Goal: Contribute content: Contribute content

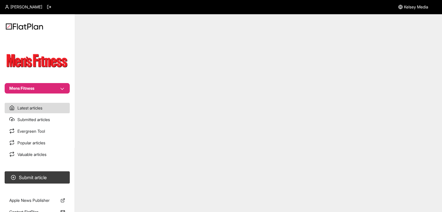
click at [47, 88] on button "Mens Fitness" at bounding box center [37, 88] width 65 height 10
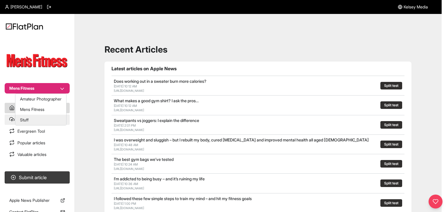
drag, startPoint x: 47, startPoint y: 119, endPoint x: 50, endPoint y: 119, distance: 3.2
click at [47, 119] on button "Stuff" at bounding box center [40, 120] width 51 height 10
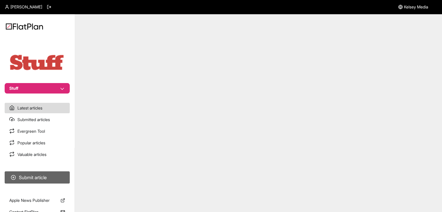
click at [44, 177] on button "Submit article" at bounding box center [37, 177] width 65 height 12
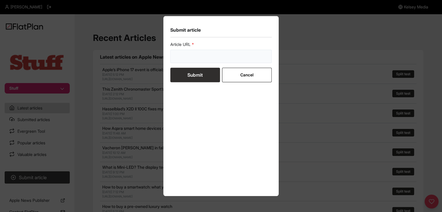
click at [192, 50] on input "url" at bounding box center [221, 56] width 102 height 13
paste input "https://amateurphotographer.com/latest/opinion/five-camera-experiments-that-com…"
type input "https://amateurphotographer.com/latest/opinion/five-camera-experiments-that-com…"
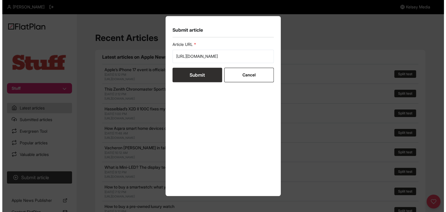
scroll to position [0, 0]
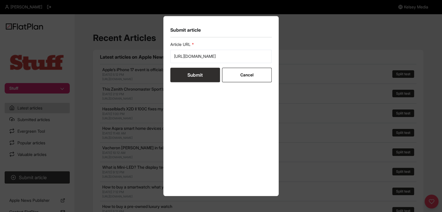
click at [193, 78] on button "Submit" at bounding box center [195, 75] width 50 height 15
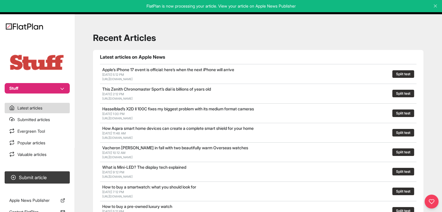
click at [46, 91] on button "Stuff" at bounding box center [37, 88] width 65 height 10
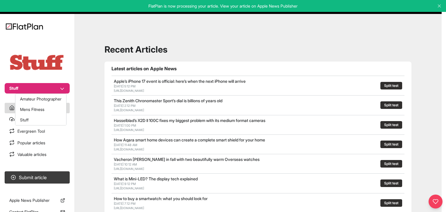
click at [6, 118] on nav "Stuff Latest articles Submitted articles Evergreen Tool Popular articles Valuab…" at bounding box center [37, 106] width 74 height 212
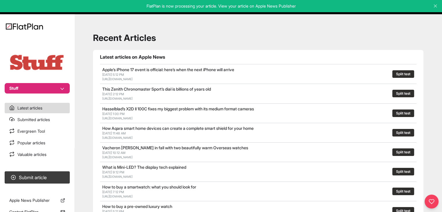
click at [39, 87] on button "Stuff" at bounding box center [37, 88] width 65 height 10
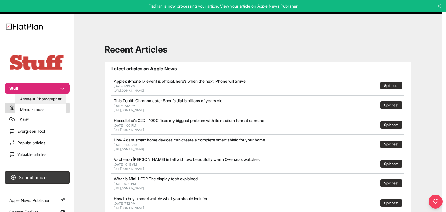
click at [43, 96] on button "Amateur Photographer" at bounding box center [40, 99] width 51 height 10
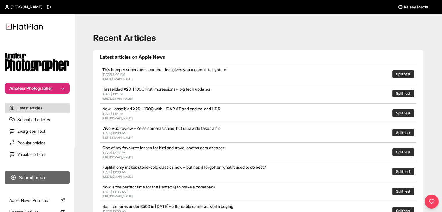
click at [44, 174] on button "Submit article" at bounding box center [37, 177] width 65 height 12
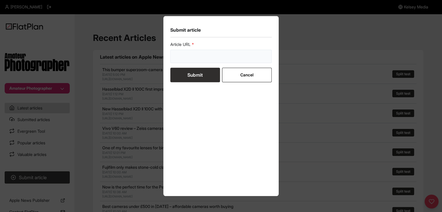
click at [191, 51] on input "url" at bounding box center [221, 56] width 102 height 13
paste input "https://amateurphotographer.com/latest/opinion/five-camera-experiments-that-com…"
type input "https://amateurphotographer.com/latest/opinion/five-camera-experiments-that-com…"
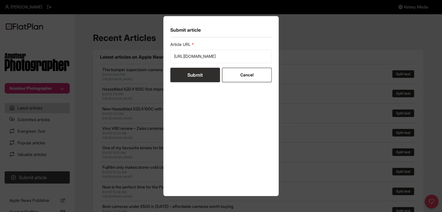
click at [190, 74] on button "Submit" at bounding box center [195, 75] width 50 height 15
